Goal: Task Accomplishment & Management: Manage account settings

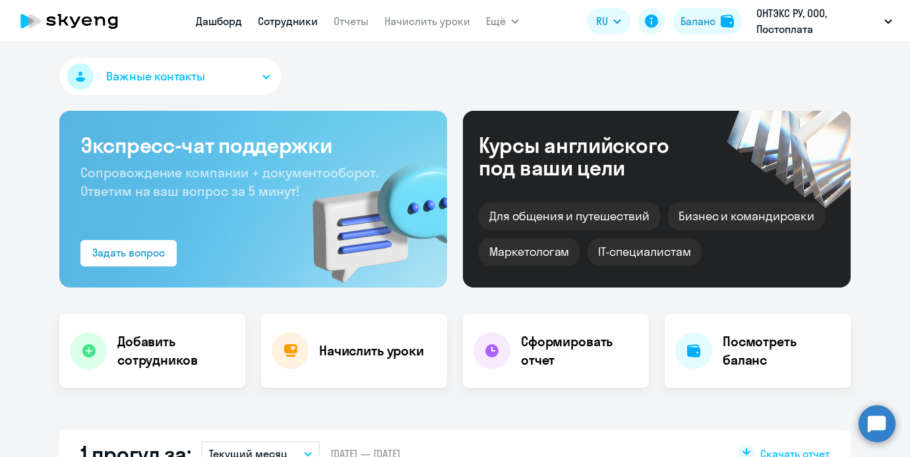
click at [297, 17] on link "Сотрудники" at bounding box center [288, 21] width 60 height 13
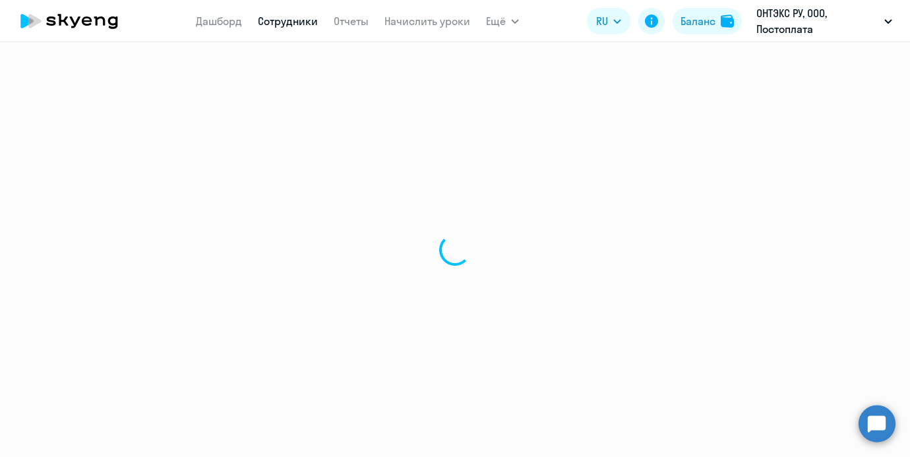
select select "30"
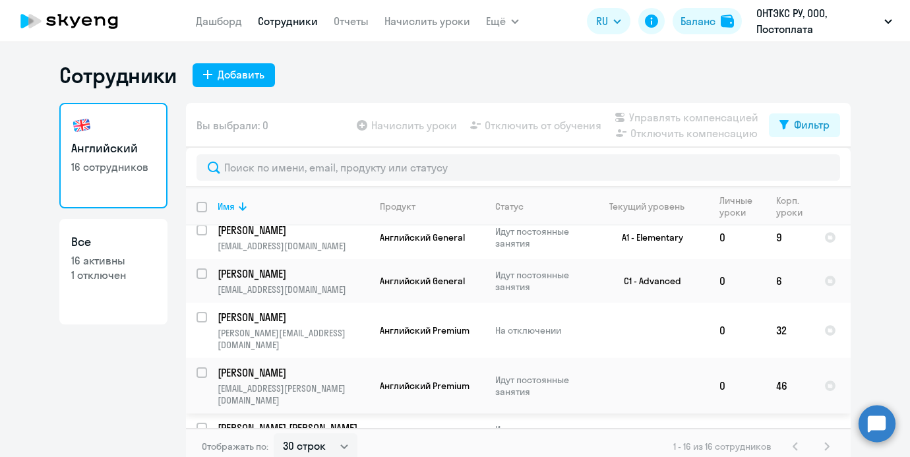
scroll to position [7, 0]
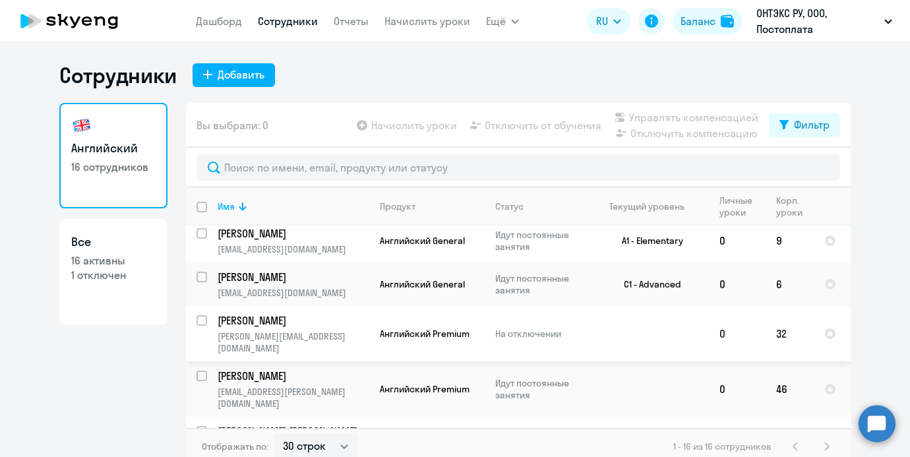
click at [307, 328] on td "[PERSON_NAME] [PERSON_NAME][EMAIL_ADDRESS][DOMAIN_NAME]" at bounding box center [288, 333] width 162 height 55
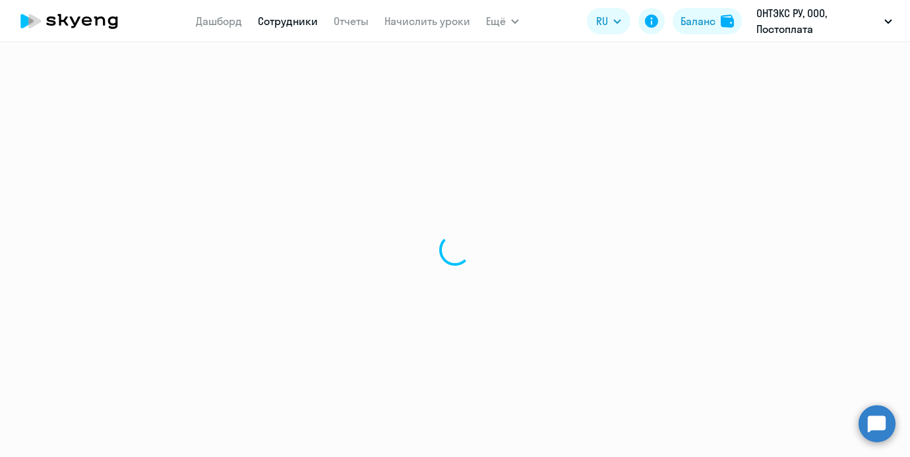
select select "english"
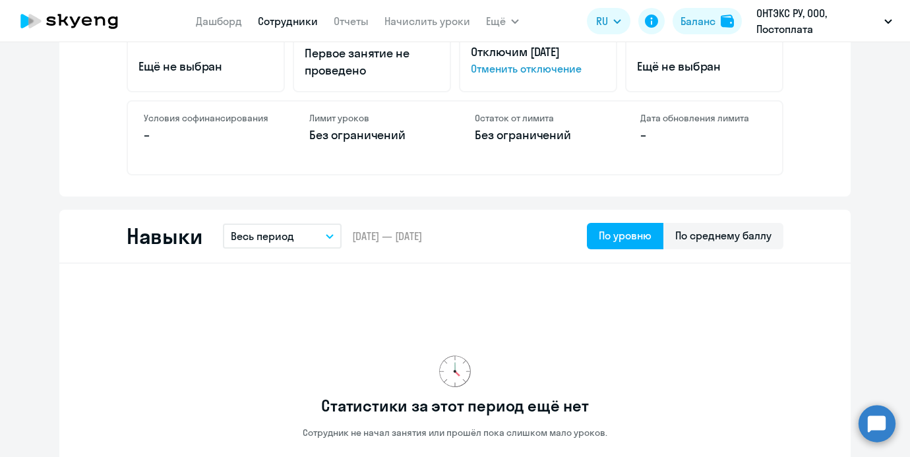
scroll to position [555, 0]
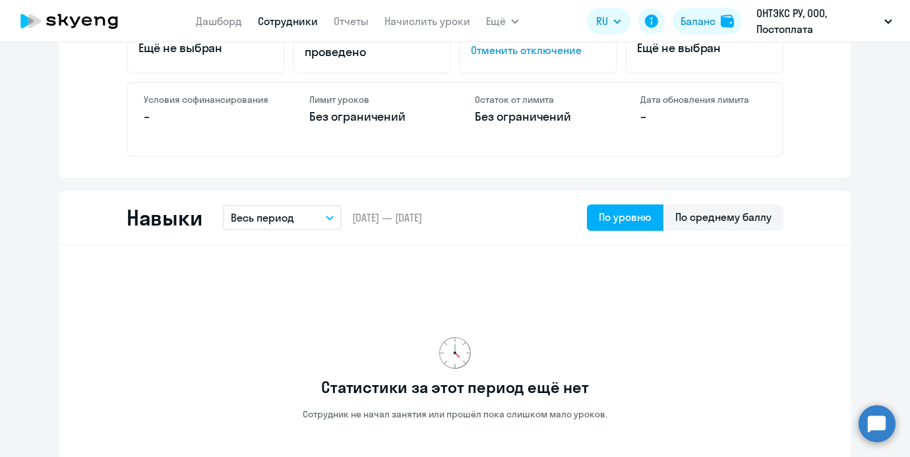
click at [523, 49] on span "Отменить отключение" at bounding box center [538, 50] width 135 height 16
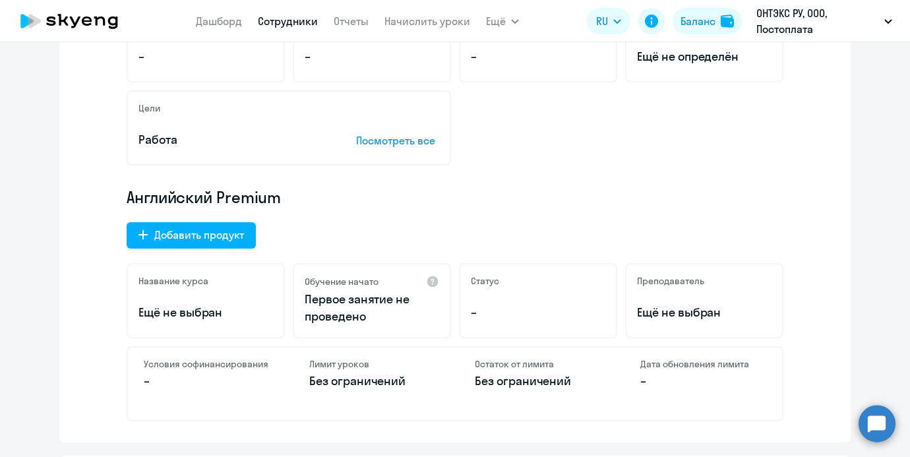
scroll to position [287, 0]
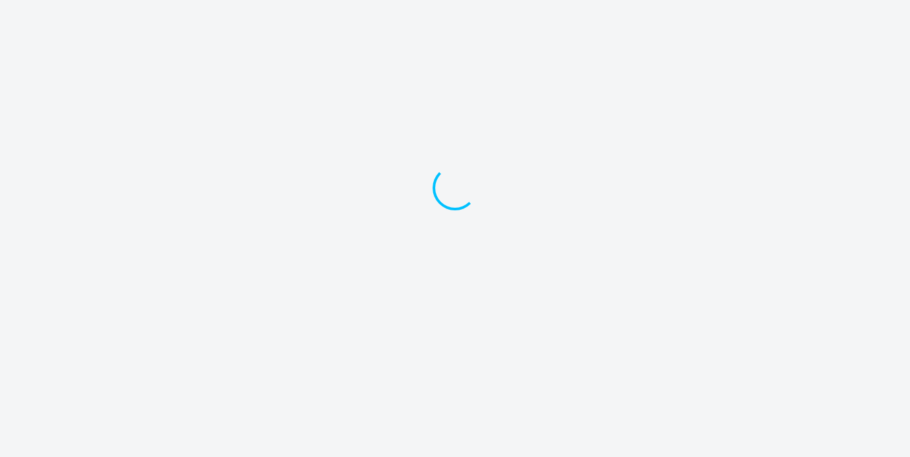
select select "english"
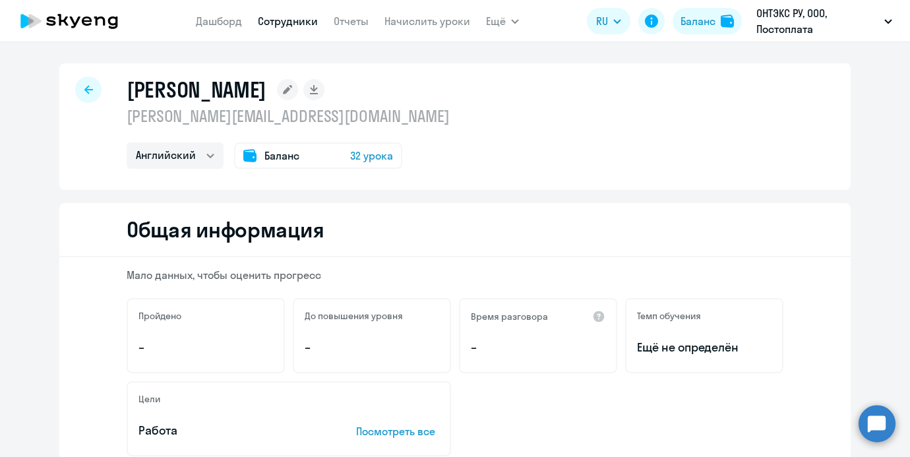
click at [315, 1] on app-header "[PERSON_NAME] Отчеты Начислить уроки Ещё Дашборд Сотрудники Отчеты Начислить ур…" at bounding box center [455, 21] width 910 height 42
